Goal: Ask a question: Seek information or help from site administrators or community

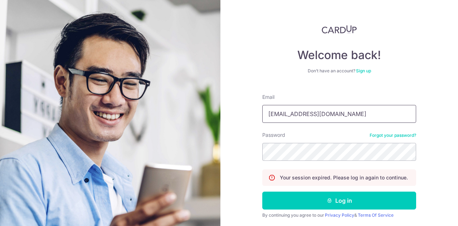
type input "[EMAIL_ADDRESS][DOMAIN_NAME]"
click at [262, 191] on button "Log in" at bounding box center [339, 200] width 154 height 18
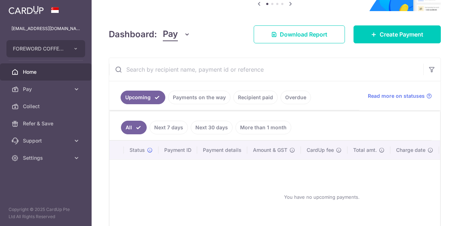
scroll to position [125, 0]
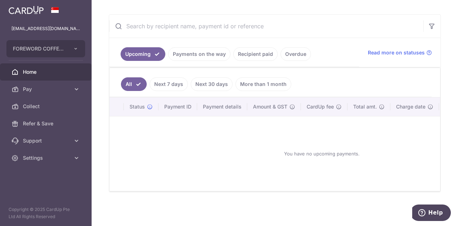
click at [184, 59] on ul "Upcoming Payments on the way Recipient paid Overdue" at bounding box center [234, 52] width 250 height 29
click at [206, 47] on link "Payments on the way" at bounding box center [199, 54] width 62 height 14
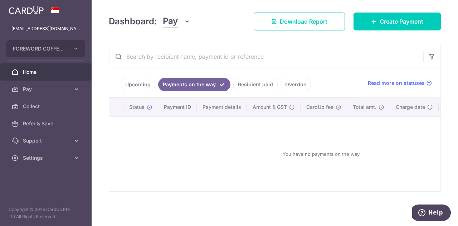
click at [263, 85] on link "Recipient paid" at bounding box center [255, 85] width 44 height 14
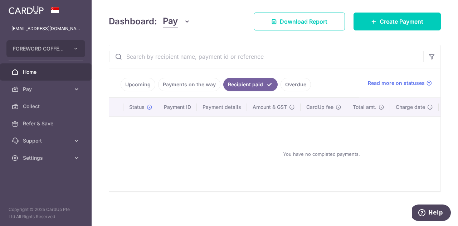
click at [292, 81] on link "Overdue" at bounding box center [295, 85] width 30 height 14
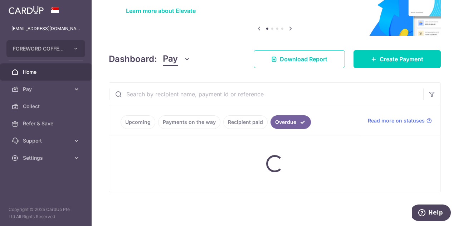
scroll to position [47, 0]
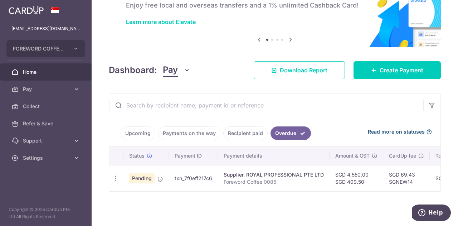
click at [404, 128] on span "Read more on statuses" at bounding box center [396, 131] width 57 height 7
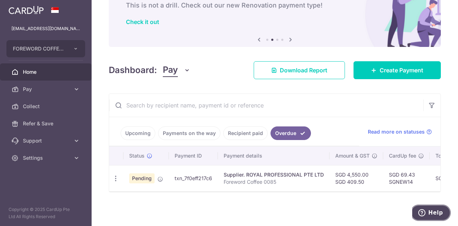
click at [440, 216] on button "Help" at bounding box center [430, 212] width 40 height 16
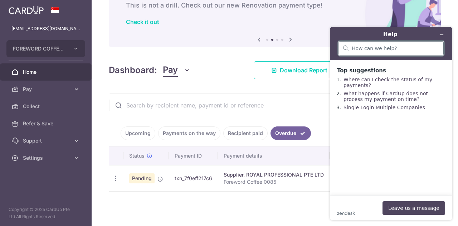
click at [368, 50] on input "search" at bounding box center [395, 48] width 87 height 6
type input "why is my invoice still overdue"
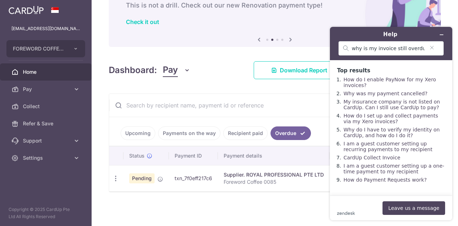
scroll to position [9, 0]
click at [428, 209] on button "Leave us a message" at bounding box center [413, 208] width 63 height 14
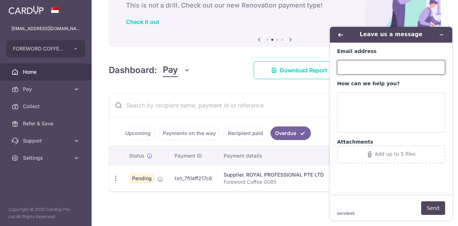
click at [364, 64] on input "Email address" at bounding box center [391, 67] width 108 height 14
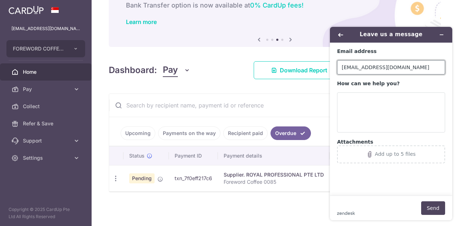
type input "[EMAIL_ADDRESS][DOMAIN_NAME]"
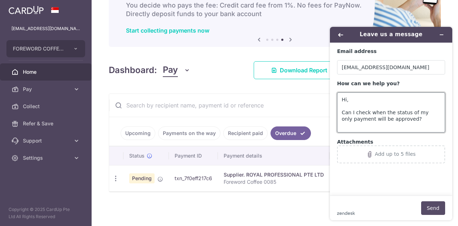
type textarea "Hi, Can I check when the status of my only payment will be approved?"
click at [426, 207] on button "Send" at bounding box center [433, 208] width 24 height 14
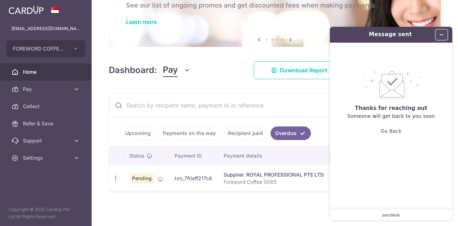
click at [439, 36] on icon "Minimise widget" at bounding box center [441, 34] width 5 height 5
